Goal: Information Seeking & Learning: Learn about a topic

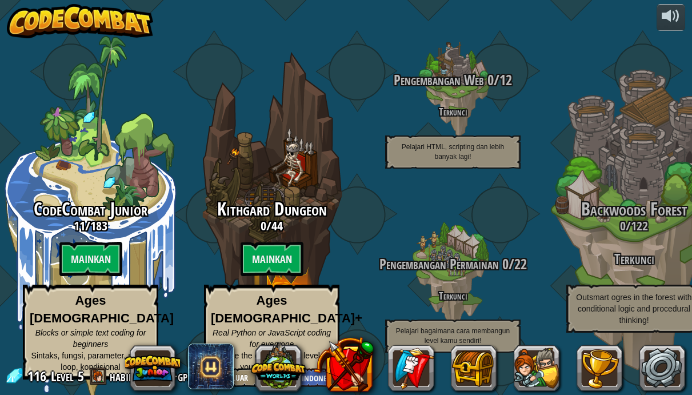
select select "id"
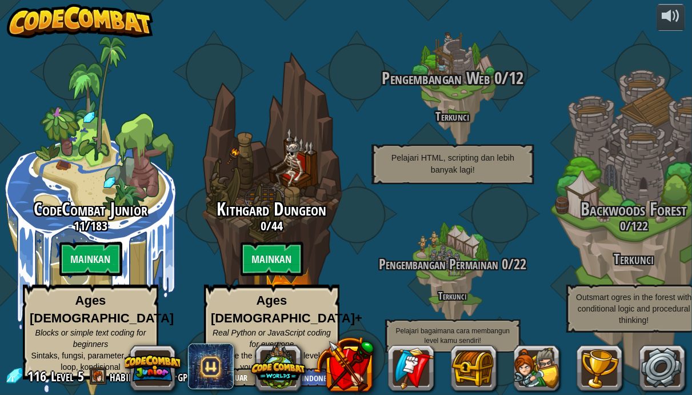
click at [368, 169] on div "Pengembangan Web 0 / 12 Terkunci Pelajari HTML, scripting dan lebih banyak lagi!" at bounding box center [452, 90] width 217 height 217
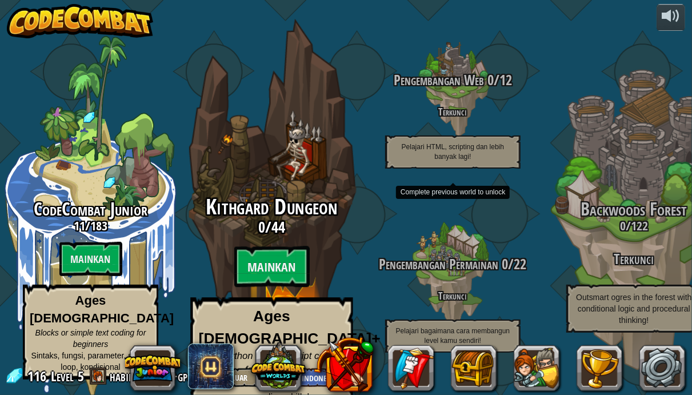
click at [333, 166] on div "Kithgard Dungeon 0 / 44 Mainkan Ages 8+ Real Python or JavaScript coding for ev…" at bounding box center [271, 217] width 217 height 435
select select "id"
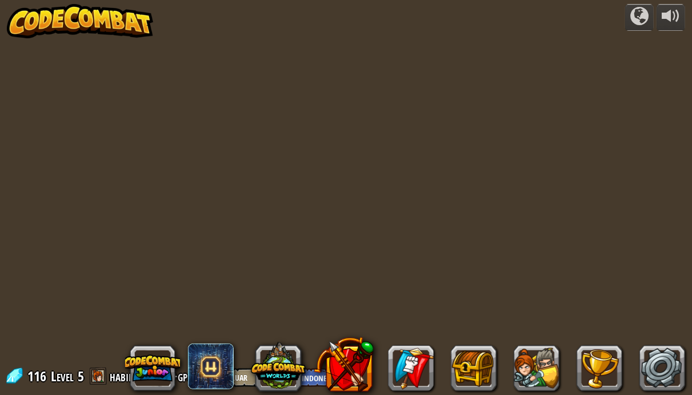
select select "id"
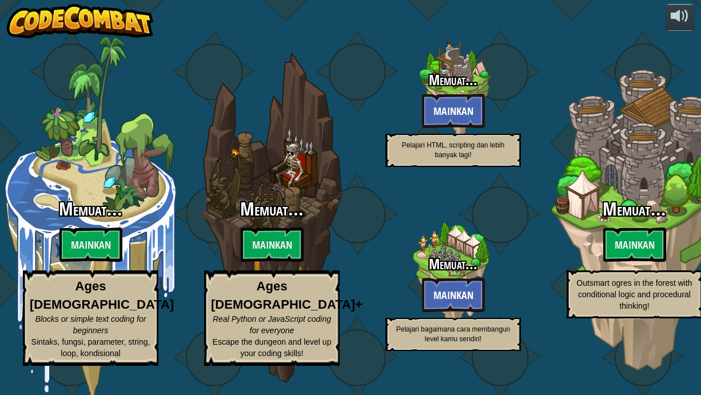
select select "id"
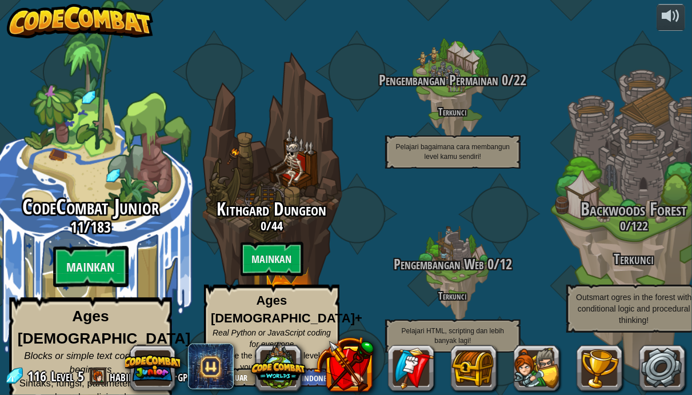
click at [75, 193] on div "CodeCombat Junior 11 / 183 Mainkan Ages 5-8 Blocks or simple text coding for be…" at bounding box center [90, 217] width 217 height 435
select select "id"
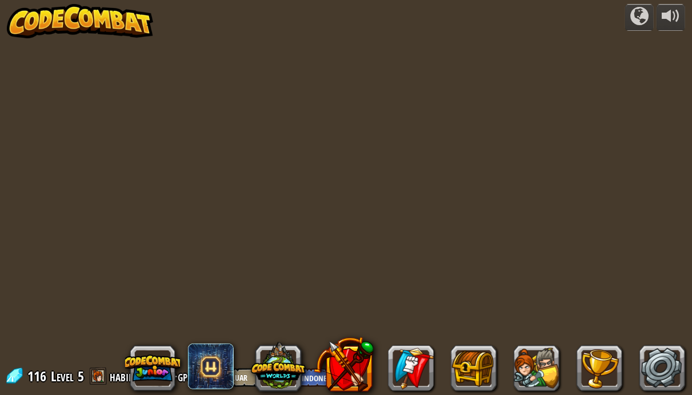
select select "id"
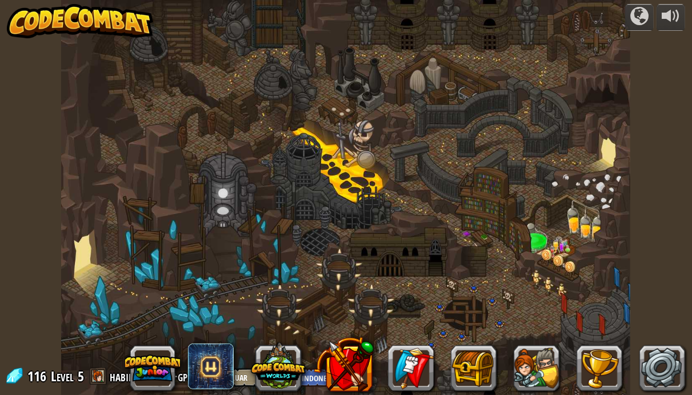
select select "id"
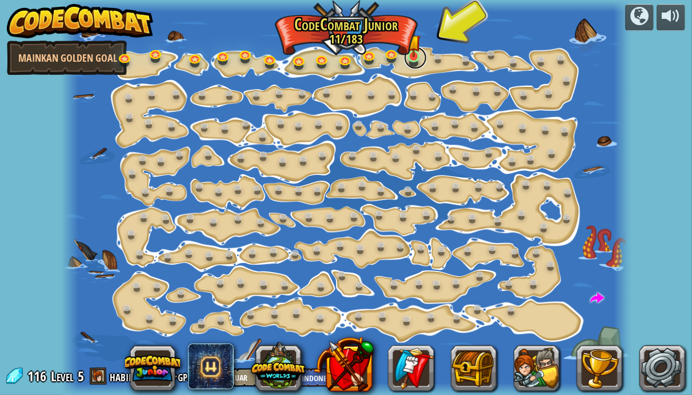
click at [422, 55] on link at bounding box center [415, 57] width 23 height 23
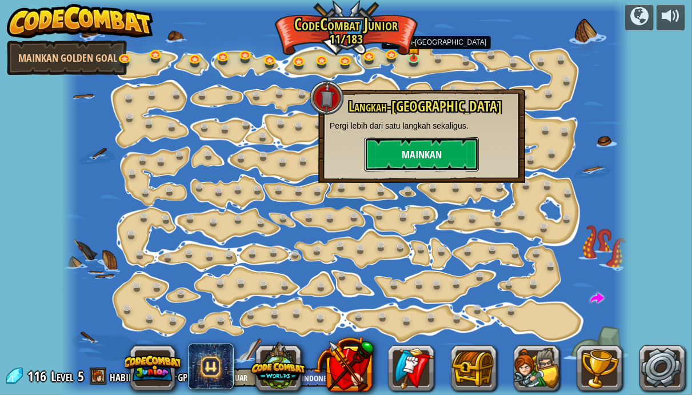
click at [421, 161] on button "Mainkan" at bounding box center [422, 154] width 114 height 34
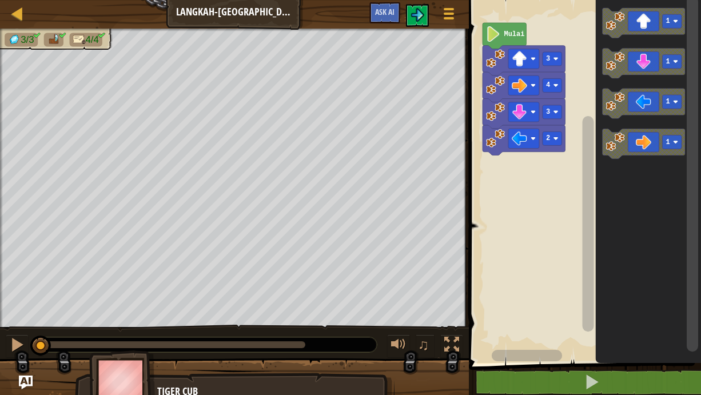
click at [509, 28] on icon "Ruang Kerja Blockly" at bounding box center [503, 36] width 43 height 26
click at [504, 40] on icon "Ruang Kerja Blockly" at bounding box center [503, 36] width 43 height 26
click at [505, 38] on icon "Ruang Kerja Blockly" at bounding box center [503, 36] width 43 height 26
click at [50, 0] on div "Peta Langkah-Langkah Menu Permainan Ask AI" at bounding box center [234, 14] width 469 height 29
click at [23, 352] on div at bounding box center [17, 344] width 15 height 15
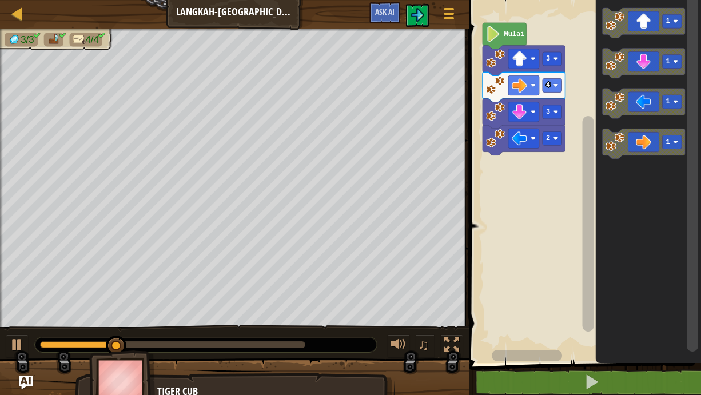
click at [148, 345] on div at bounding box center [172, 344] width 265 height 7
click at [190, 348] on div "0:05.2 Sekarang: 0:03.9 Maks: 0:12.8" at bounding box center [172, 344] width 265 height 7
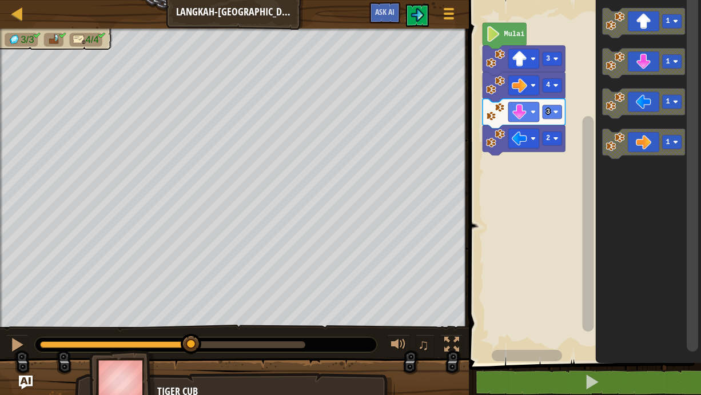
click at [233, 344] on div "0:07.3 Sekarang: 0:05.2 Maks: 0:12.8" at bounding box center [172, 344] width 265 height 7
click at [14, 348] on div at bounding box center [17, 344] width 15 height 15
click at [284, 344] on div at bounding box center [172, 344] width 265 height 7
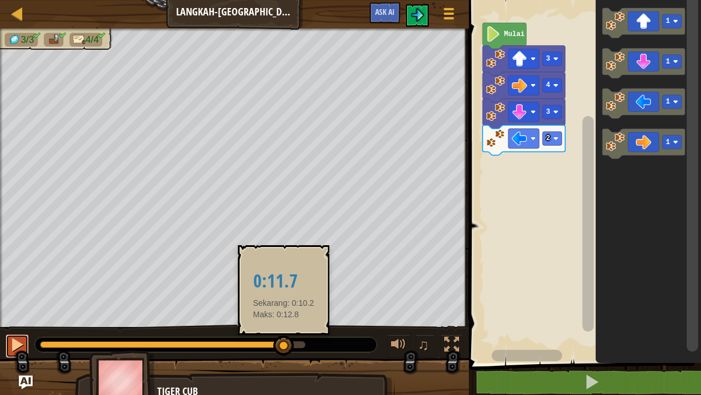
click at [15, 344] on div at bounding box center [17, 344] width 15 height 15
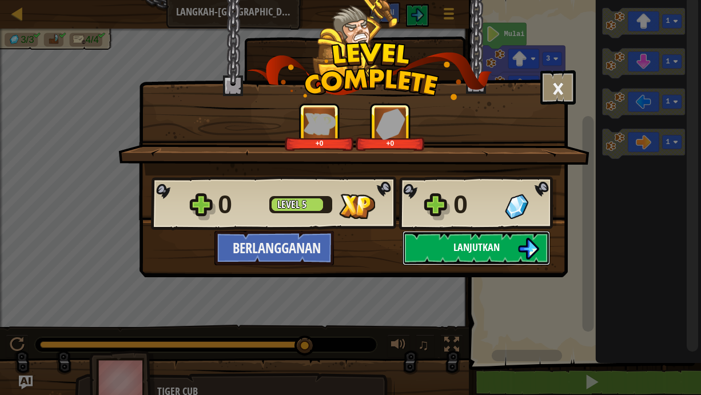
click at [445, 261] on button "Lanjutkan" at bounding box center [475, 248] width 147 height 34
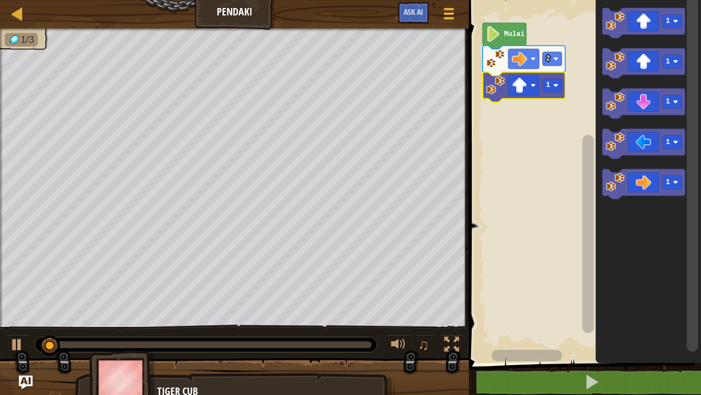
click at [0, 0] on div at bounding box center [0, 0] width 0 height 0
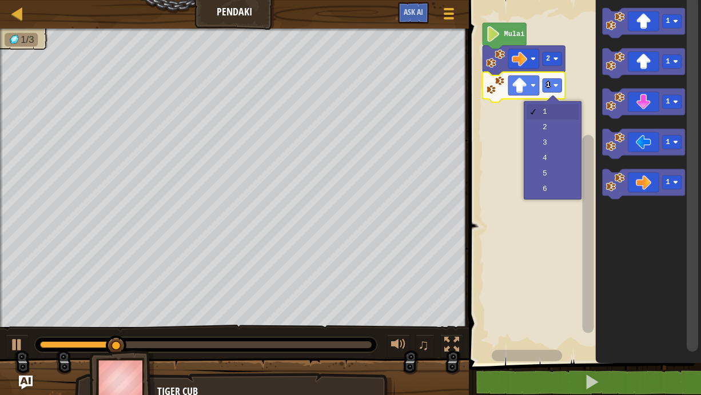
click at [568, 146] on rect "Ruang Kerja Blockly" at bounding box center [583, 178] width 236 height 369
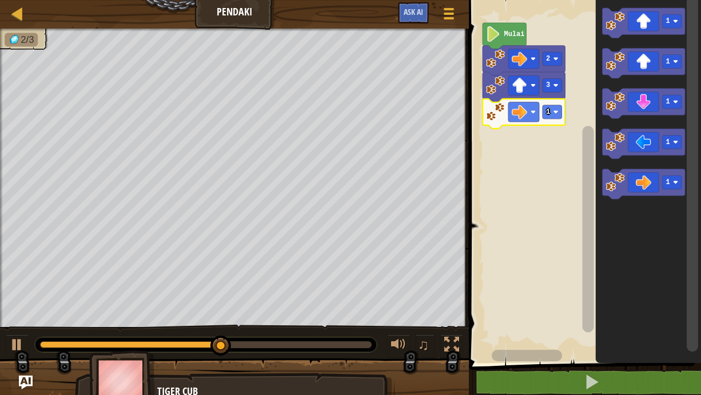
click at [548, 114] on text "1" at bounding box center [548, 112] width 4 height 8
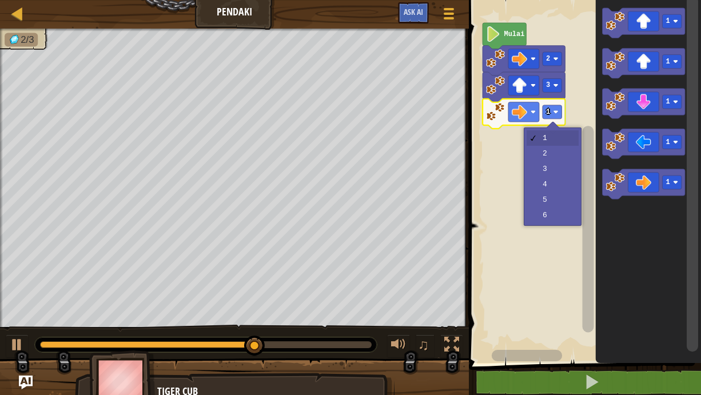
click at [565, 156] on rect "Ruang Kerja Blockly" at bounding box center [583, 178] width 236 height 369
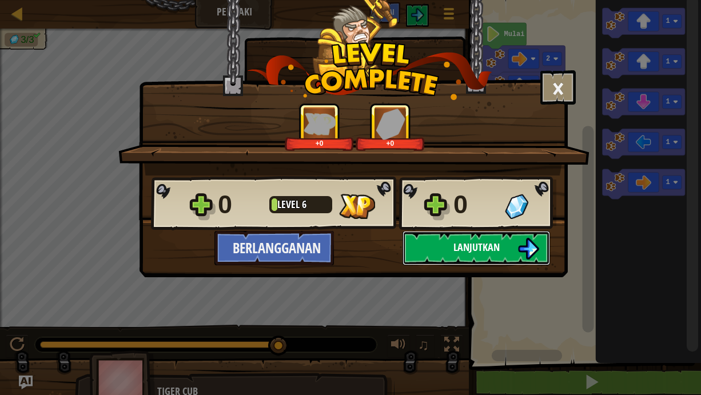
click at [435, 247] on button "Lanjutkan" at bounding box center [475, 248] width 147 height 34
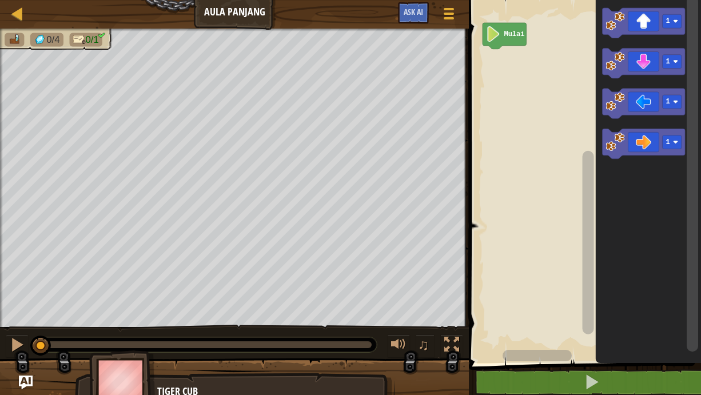
click at [0, 0] on div at bounding box center [0, 0] width 0 height 0
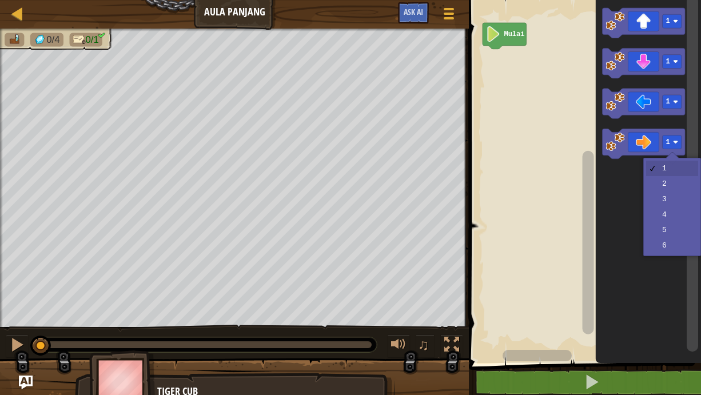
click at [673, 236] on icon "Ruang Kerja Blockly" at bounding box center [648, 178] width 105 height 369
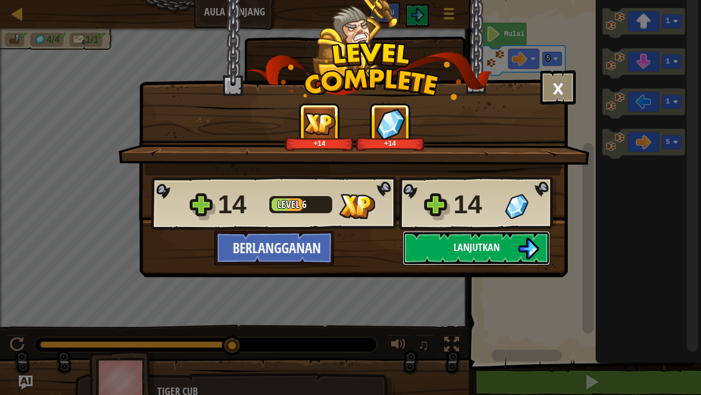
click at [505, 252] on button "Lanjutkan" at bounding box center [475, 248] width 147 height 34
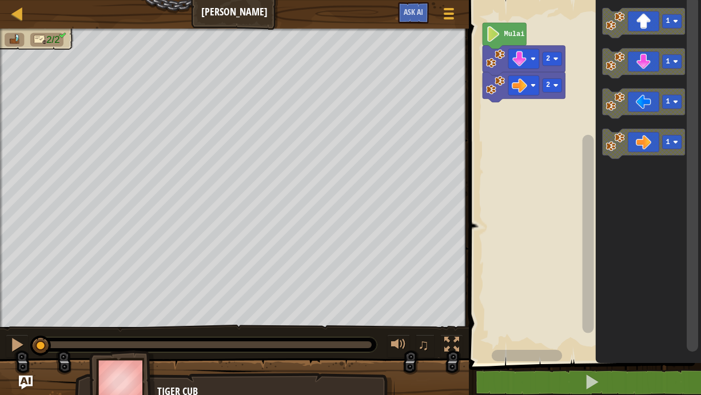
click at [675, 136] on rect "Ruang Kerja Blockly" at bounding box center [672, 142] width 19 height 14
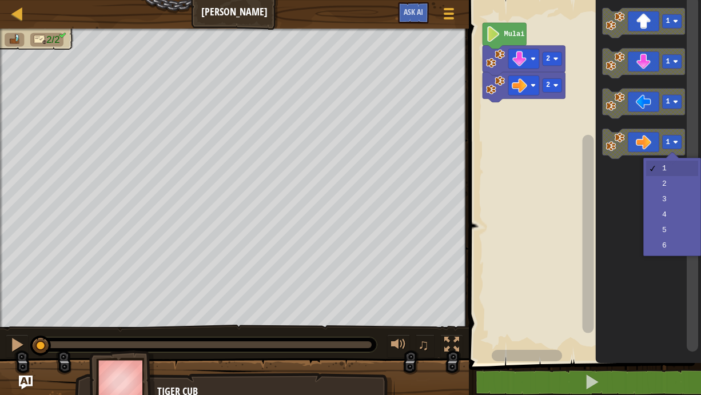
click at [655, 204] on icon "Ruang Kerja Blockly" at bounding box center [648, 178] width 105 height 369
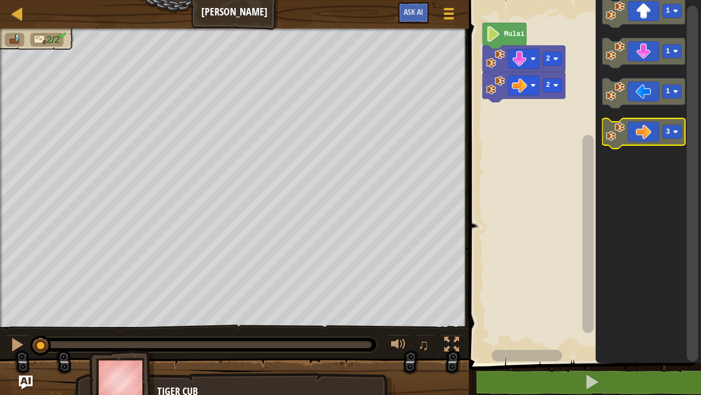
click at [624, 141] on image "Ruang Kerja Blockly" at bounding box center [615, 131] width 19 height 19
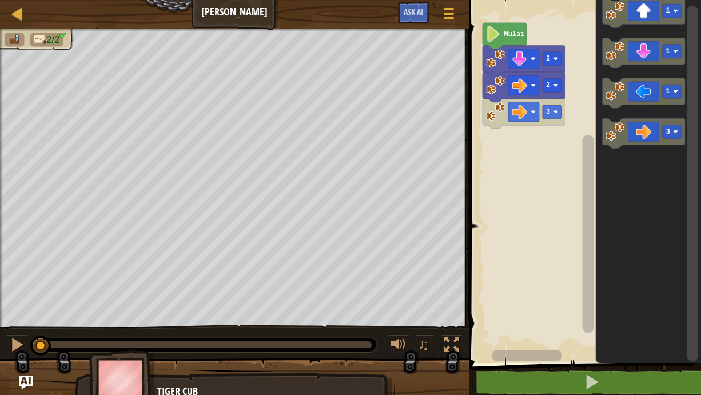
click at [495, 34] on image "Ruang Kerja Blockly" at bounding box center [493, 33] width 14 height 15
click at [504, 33] on text "Mulai" at bounding box center [514, 34] width 21 height 8
click at [501, 37] on icon "Ruang Kerja Blockly" at bounding box center [503, 36] width 43 height 26
click at [498, 42] on icon "Ruang Kerja Blockly" at bounding box center [503, 36] width 43 height 26
click at [14, 345] on div at bounding box center [17, 344] width 15 height 15
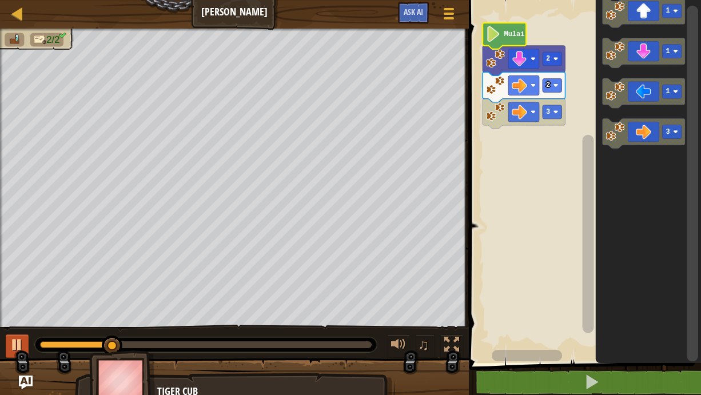
click at [509, 114] on rect "Ruang Kerja Blockly" at bounding box center [523, 111] width 31 height 19
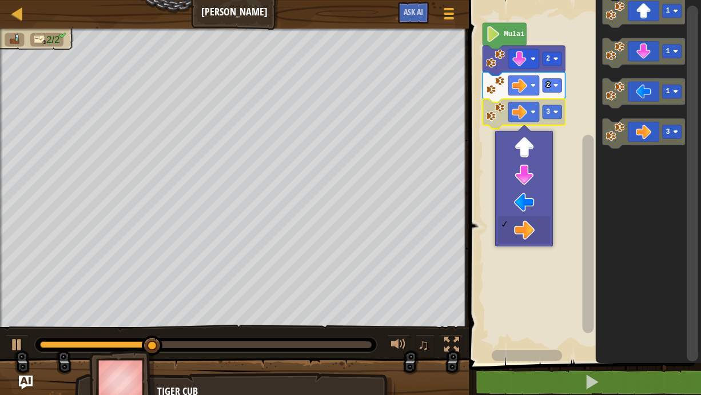
click at [513, 232] on rect "Ruang Kerja Blockly" at bounding box center [583, 178] width 236 height 369
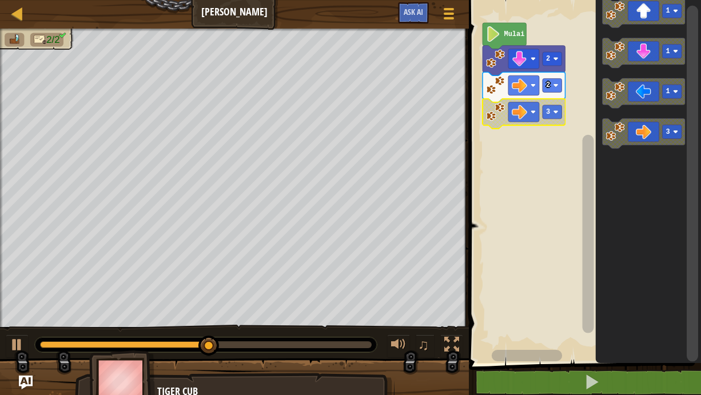
click at [549, 112] on text "3" at bounding box center [548, 112] width 4 height 8
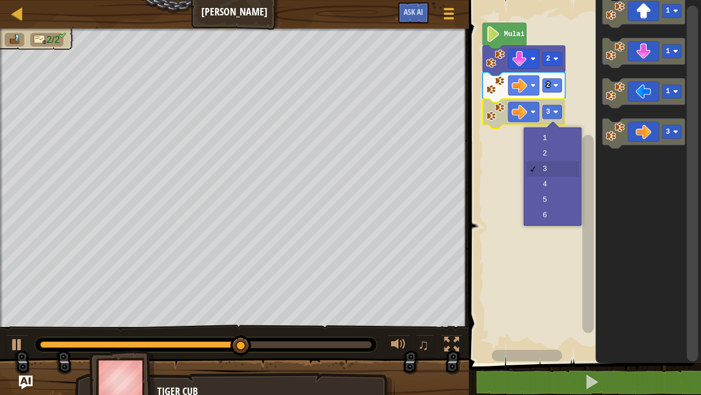
click at [504, 193] on rect "Ruang Kerja Blockly" at bounding box center [583, 178] width 236 height 369
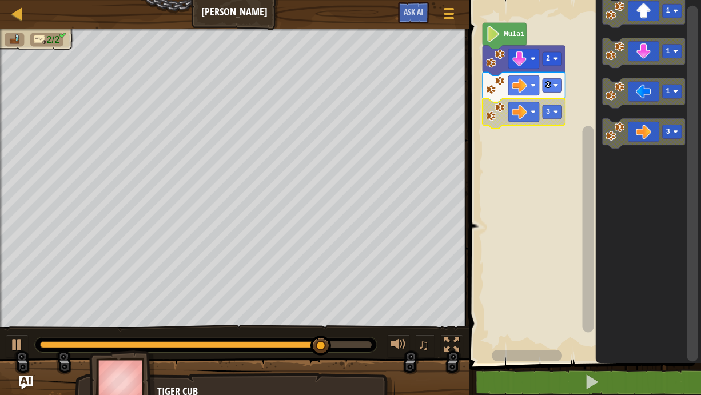
click at [548, 85] on text "2" at bounding box center [548, 85] width 4 height 8
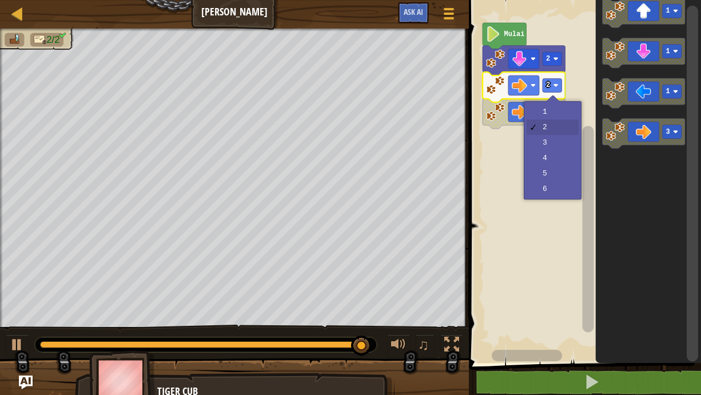
click at [536, 145] on rect "Ruang Kerja Blockly" at bounding box center [583, 178] width 236 height 369
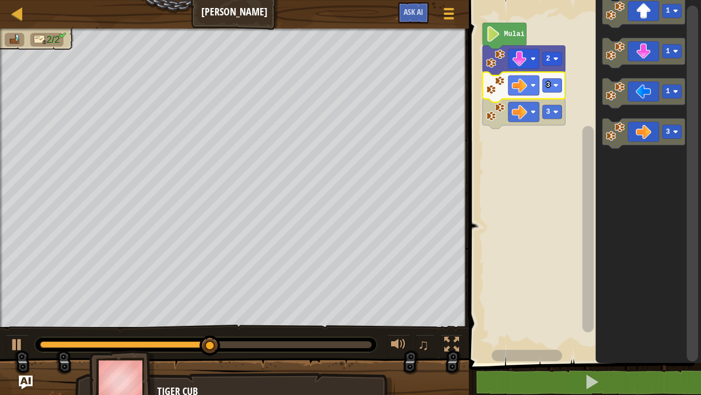
click at [554, 90] on rect "Ruang Kerja Blockly" at bounding box center [551, 85] width 19 height 14
click at [548, 85] on text "3" at bounding box center [548, 85] width 4 height 8
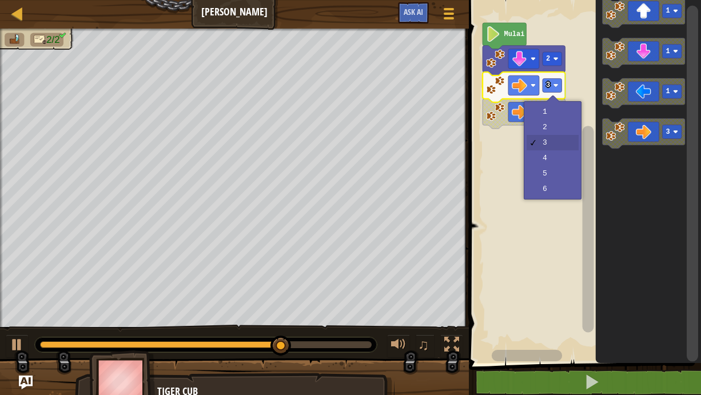
click at [543, 193] on rect "Ruang Kerja Blockly" at bounding box center [583, 178] width 236 height 369
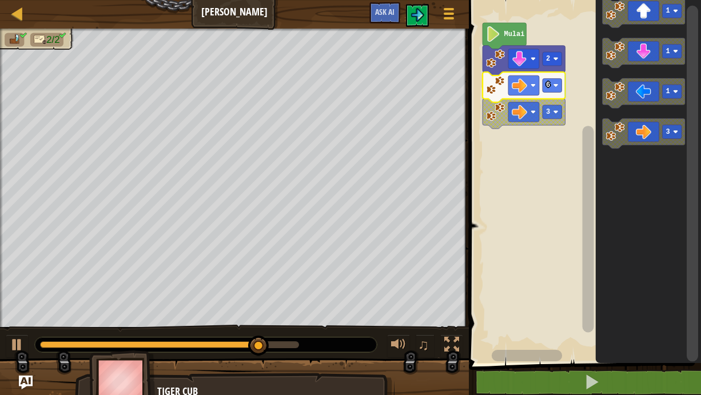
click at [550, 86] on rect "Ruang Kerja Blockly" at bounding box center [551, 85] width 19 height 14
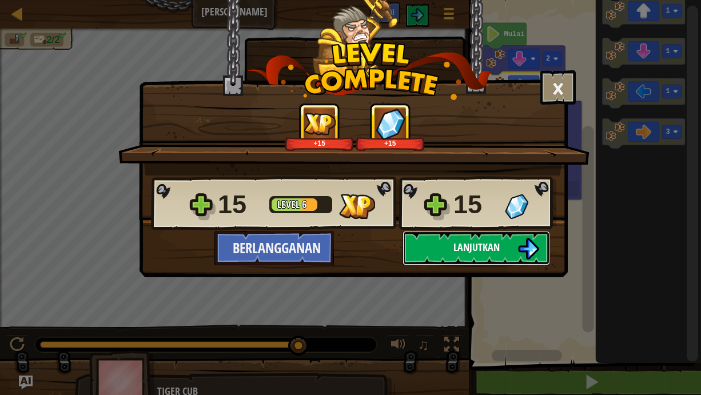
click at [442, 253] on button "Lanjutkan" at bounding box center [475, 248] width 147 height 34
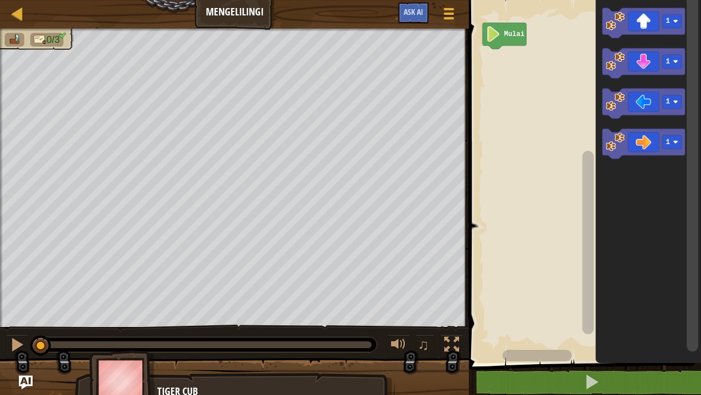
click at [0, 0] on div at bounding box center [0, 0] width 0 height 0
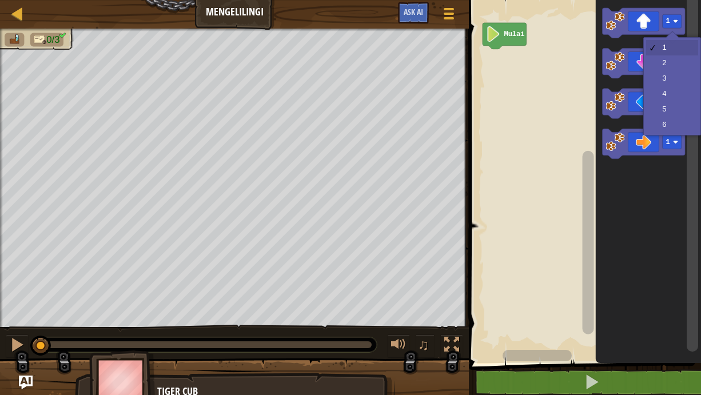
click at [672, 69] on rect "Ruang Kerja Blockly" at bounding box center [672, 62] width 19 height 14
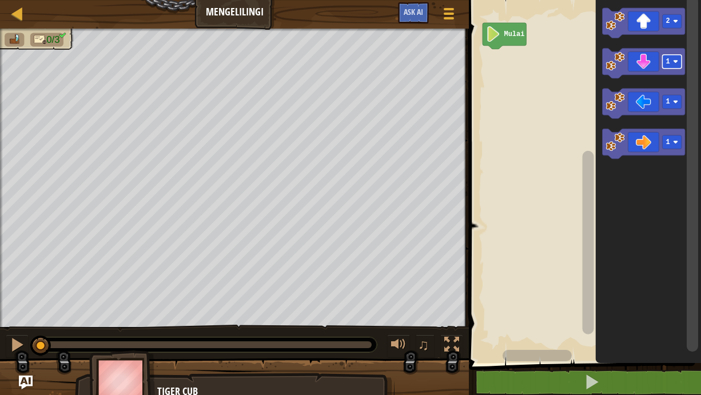
click at [667, 150] on icon "Ruang Kerja Blockly" at bounding box center [643, 144] width 82 height 30
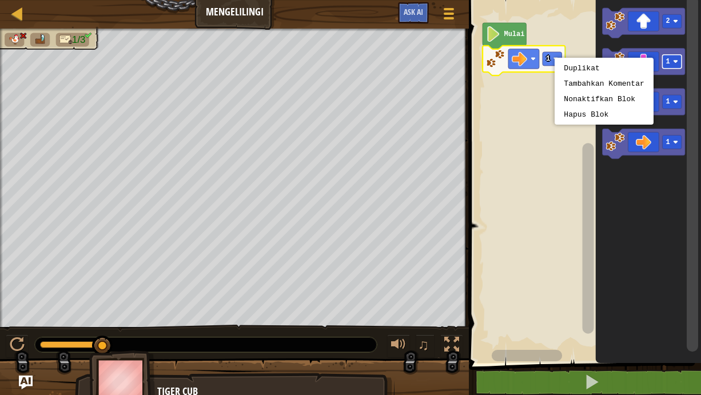
click at [513, 126] on rect "Ruang Kerja Blockly" at bounding box center [583, 178] width 236 height 369
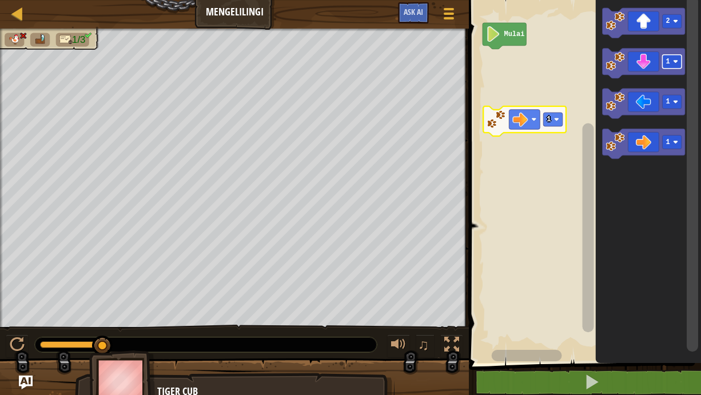
click at [557, 130] on icon "Ruang Kerja Blockly" at bounding box center [525, 121] width 82 height 30
click at [0, 0] on div at bounding box center [0, 0] width 0 height 0
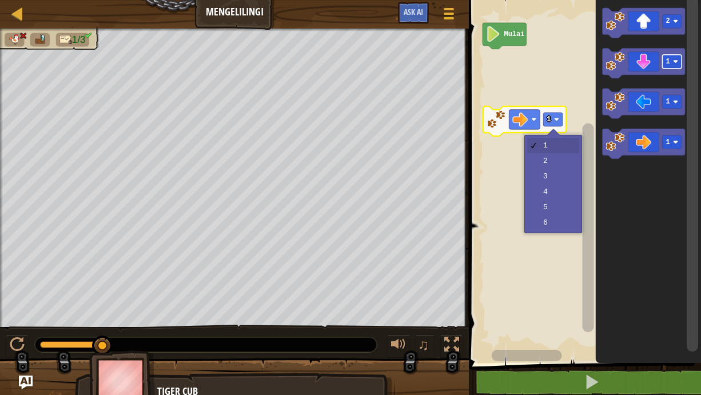
click at [571, 183] on rect "Ruang Kerja Blockly" at bounding box center [583, 178] width 236 height 369
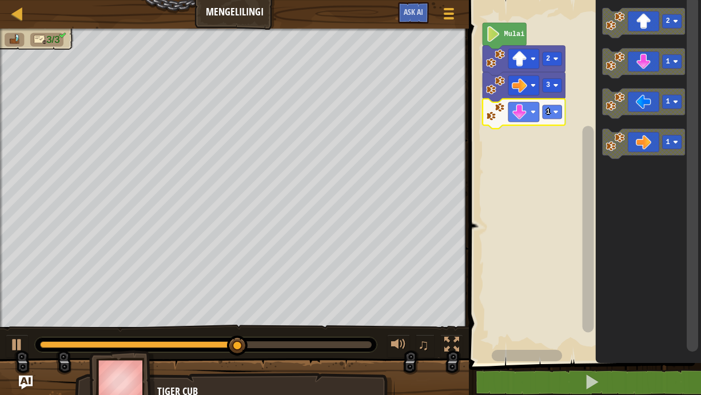
click at [549, 120] on icon "Ruang Kerja Blockly" at bounding box center [523, 114] width 82 height 30
click at [0, 0] on div at bounding box center [0, 0] width 0 height 0
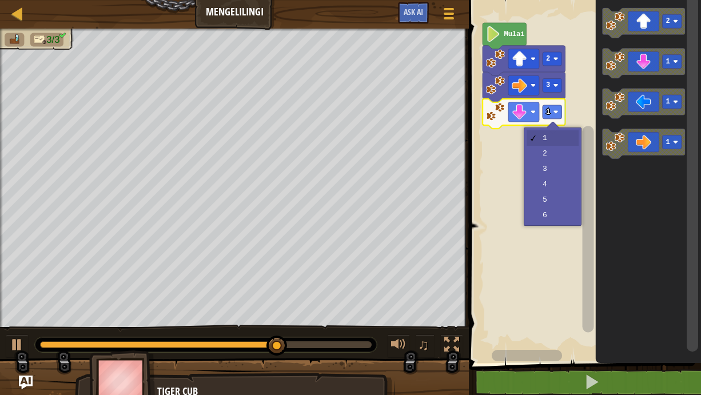
click at [558, 152] on rect "Ruang Kerja Blockly" at bounding box center [583, 178] width 236 height 369
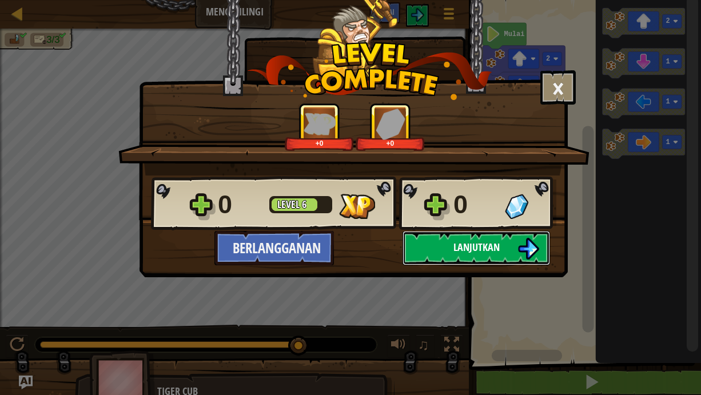
click at [426, 253] on button "Lanjutkan" at bounding box center [475, 248] width 147 height 34
